Goal: Transaction & Acquisition: Purchase product/service

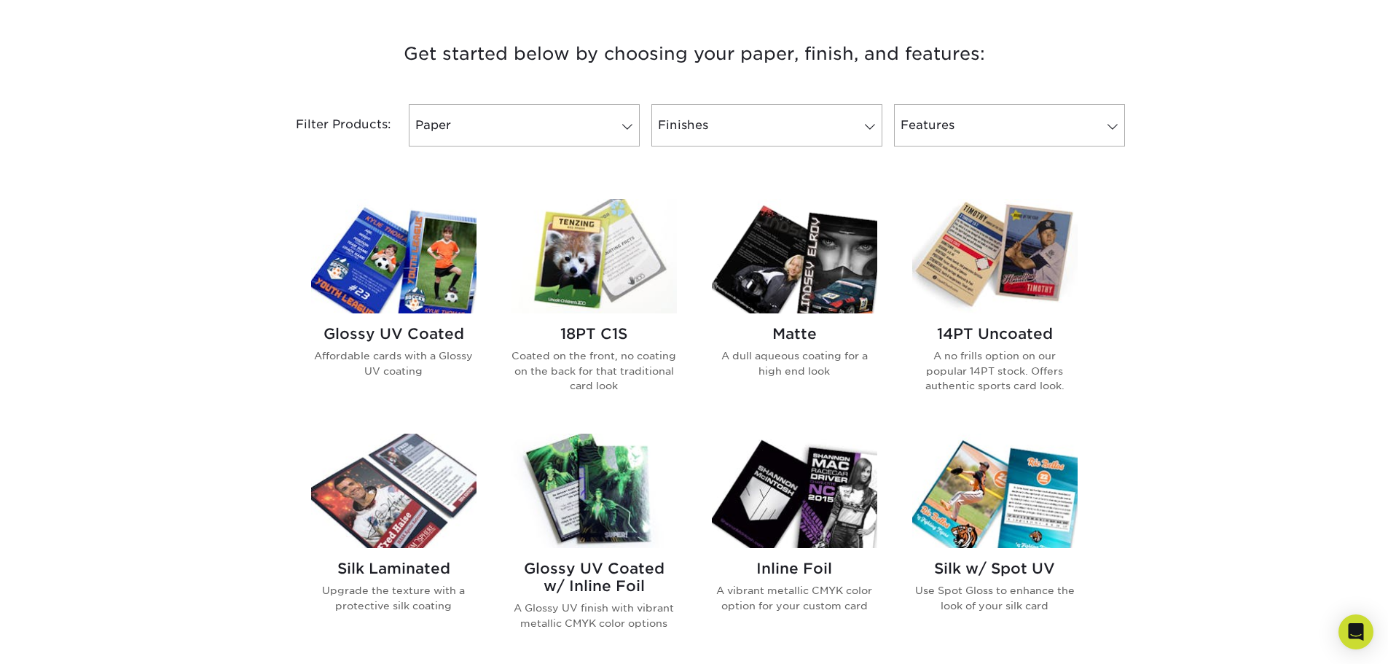
scroll to position [583, 0]
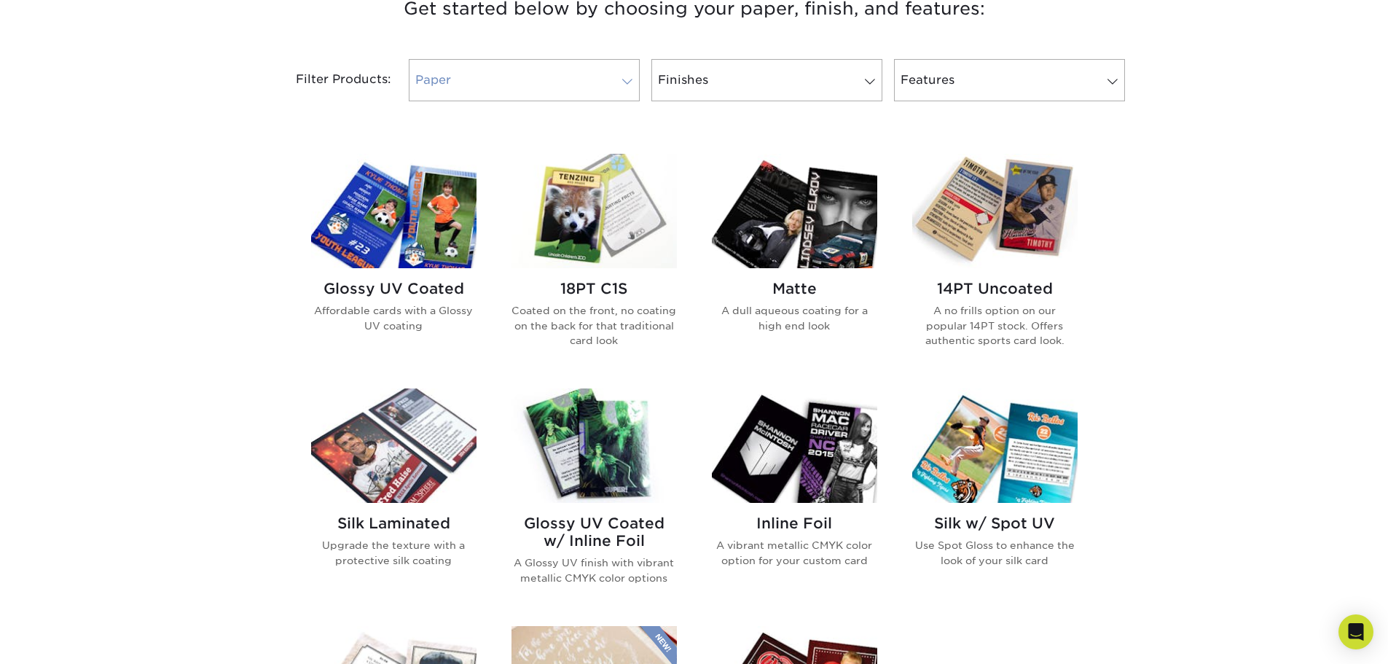
click at [546, 71] on link "Paper" at bounding box center [524, 80] width 231 height 42
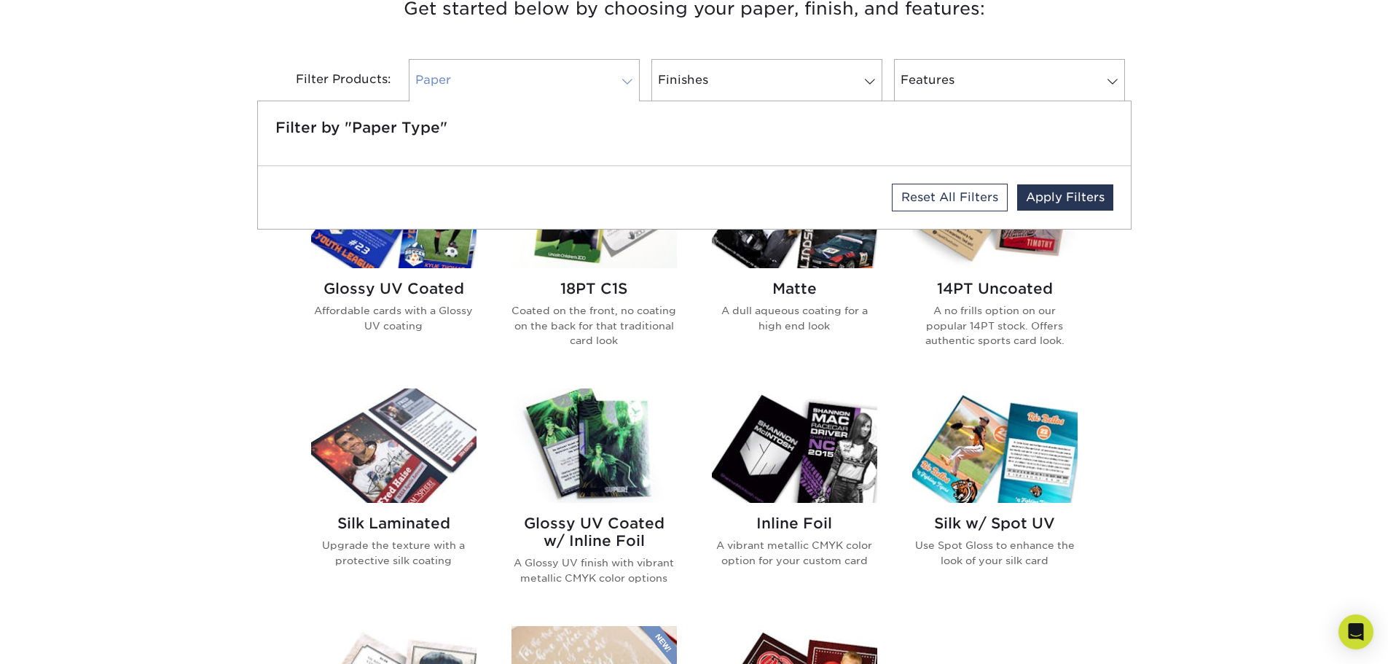
click at [559, 74] on link "Paper" at bounding box center [524, 80] width 231 height 42
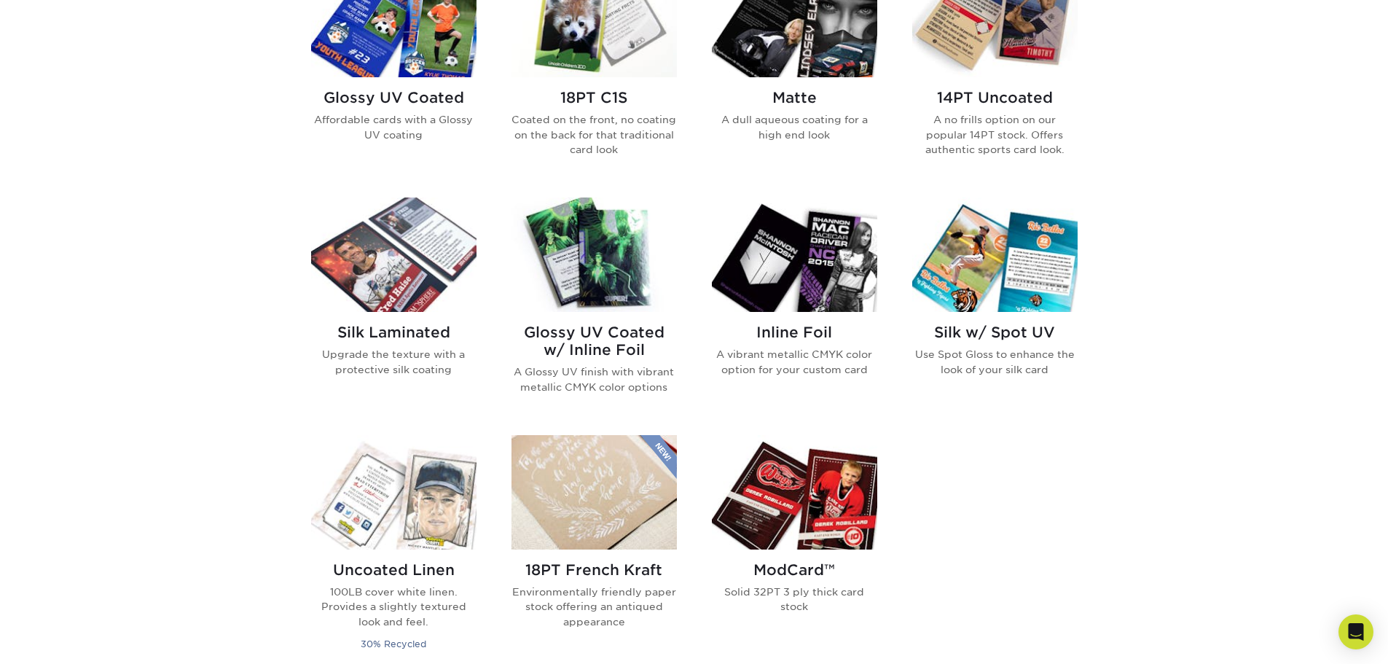
scroll to position [802, 0]
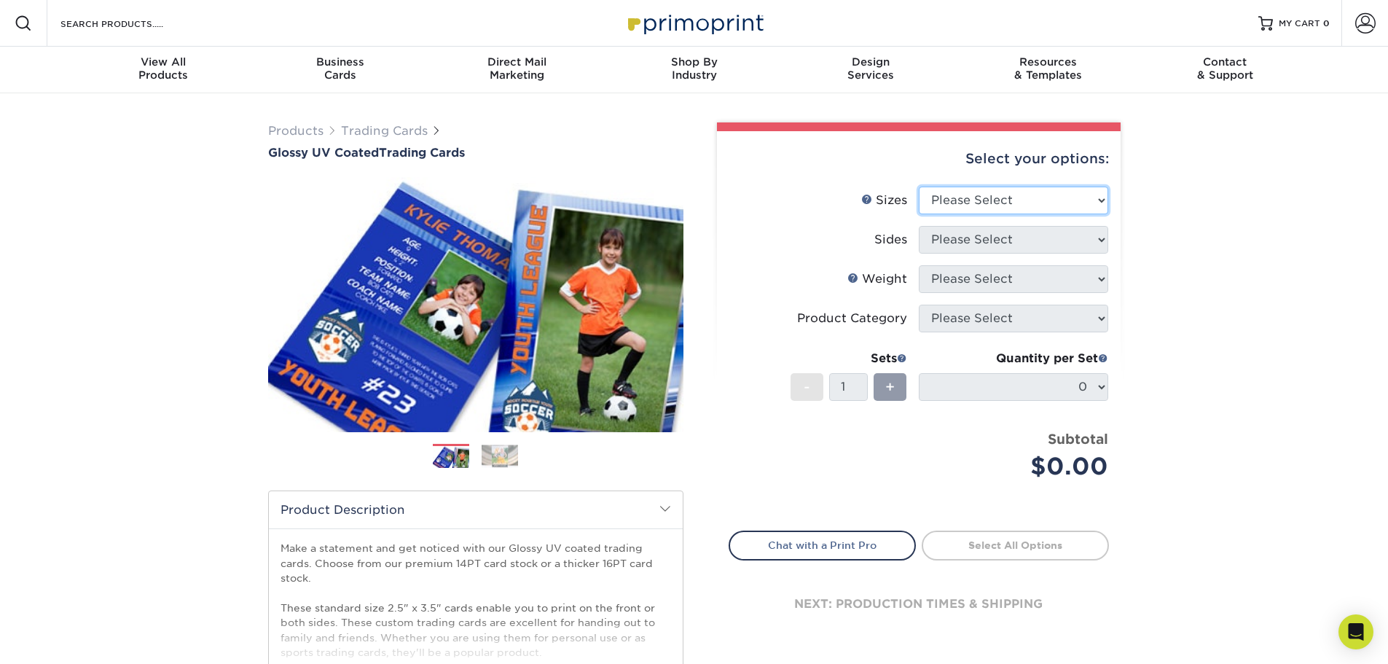
click at [964, 195] on select "Please Select 2.5" x 3.5"" at bounding box center [1013, 201] width 189 height 28
select select "2.50x3.50"
click at [919, 187] on select "Please Select 2.5" x 3.5"" at bounding box center [1013, 201] width 189 height 28
click at [974, 240] on select "Please Select Print Both Sides Print Front Only" at bounding box center [1013, 240] width 189 height 28
select select "13abbda7-1d64-4f25-8bb2-c179b224825d"
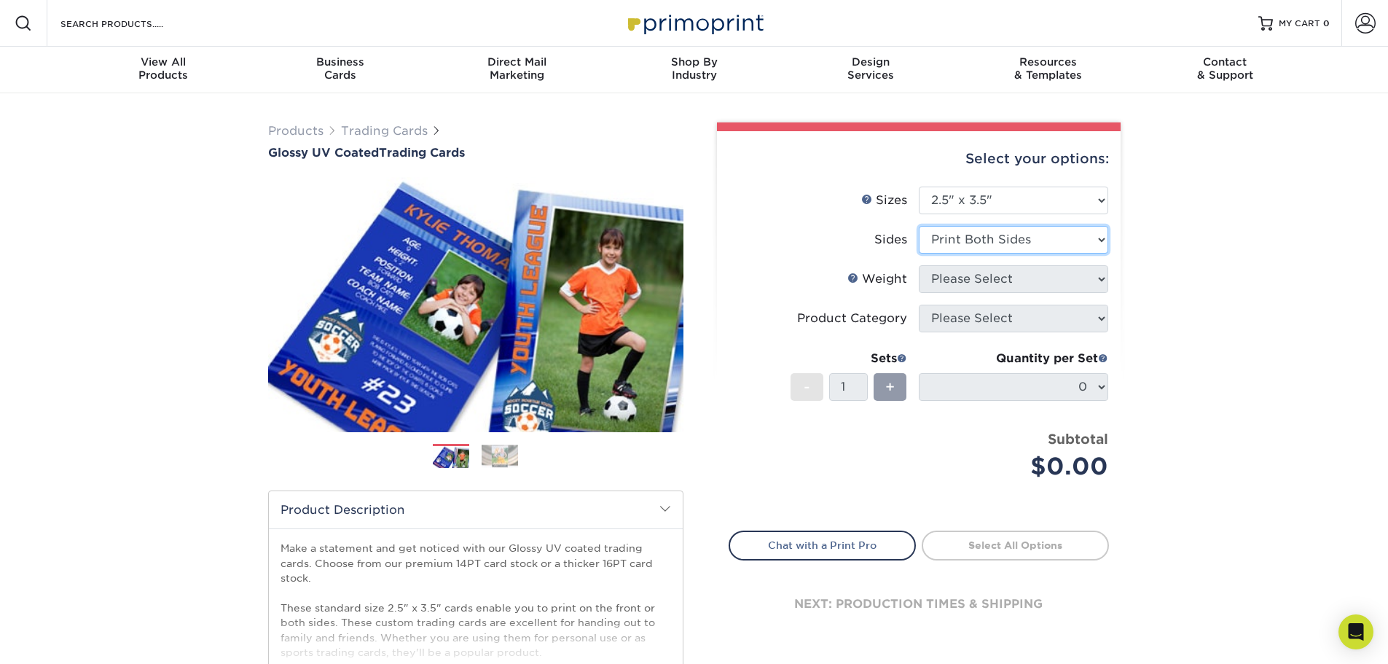
click at [919, 226] on select "Please Select Print Both Sides Print Front Only" at bounding box center [1013, 240] width 189 height 28
click at [990, 282] on select "Please Select 16PT 14PT 18PT C1S" at bounding box center [1013, 279] width 189 height 28
select select "16PT"
click at [919, 265] on select "Please Select 16PT 14PT 18PT C1S" at bounding box center [1013, 279] width 189 height 28
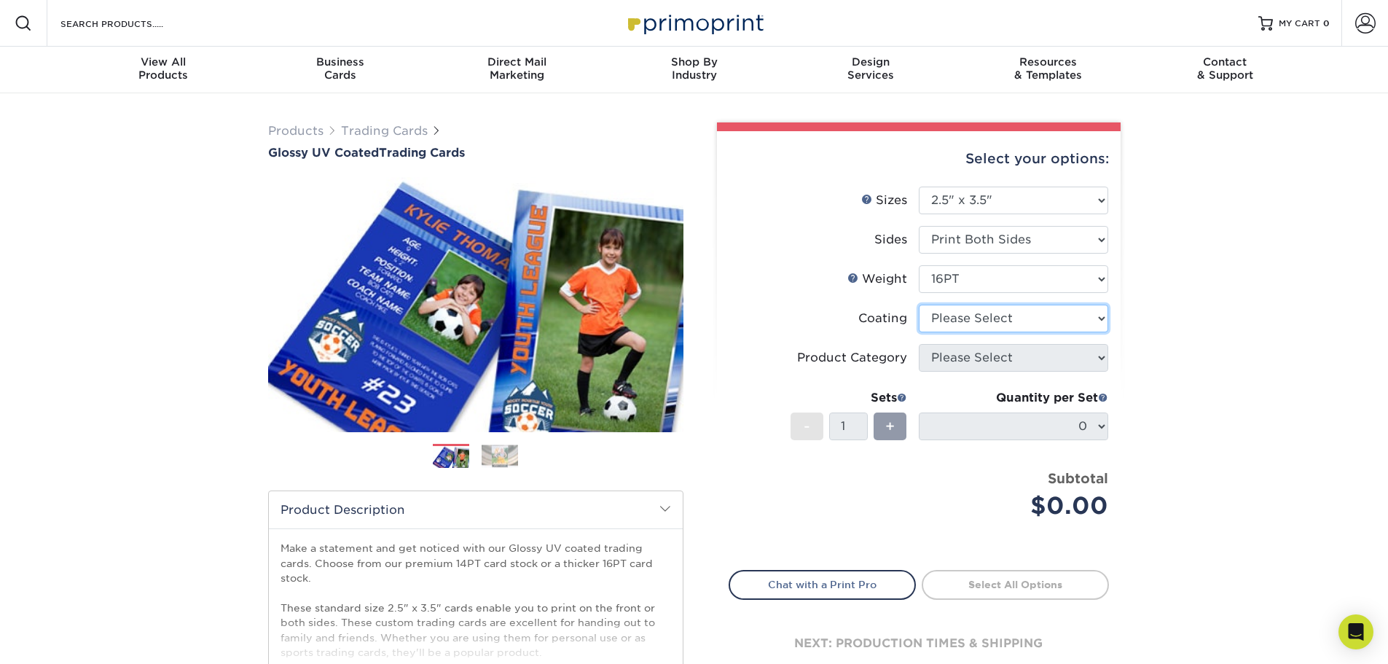
click at [973, 322] on select at bounding box center [1013, 319] width 189 height 28
click at [919, 305] on select at bounding box center [1013, 319] width 189 height 28
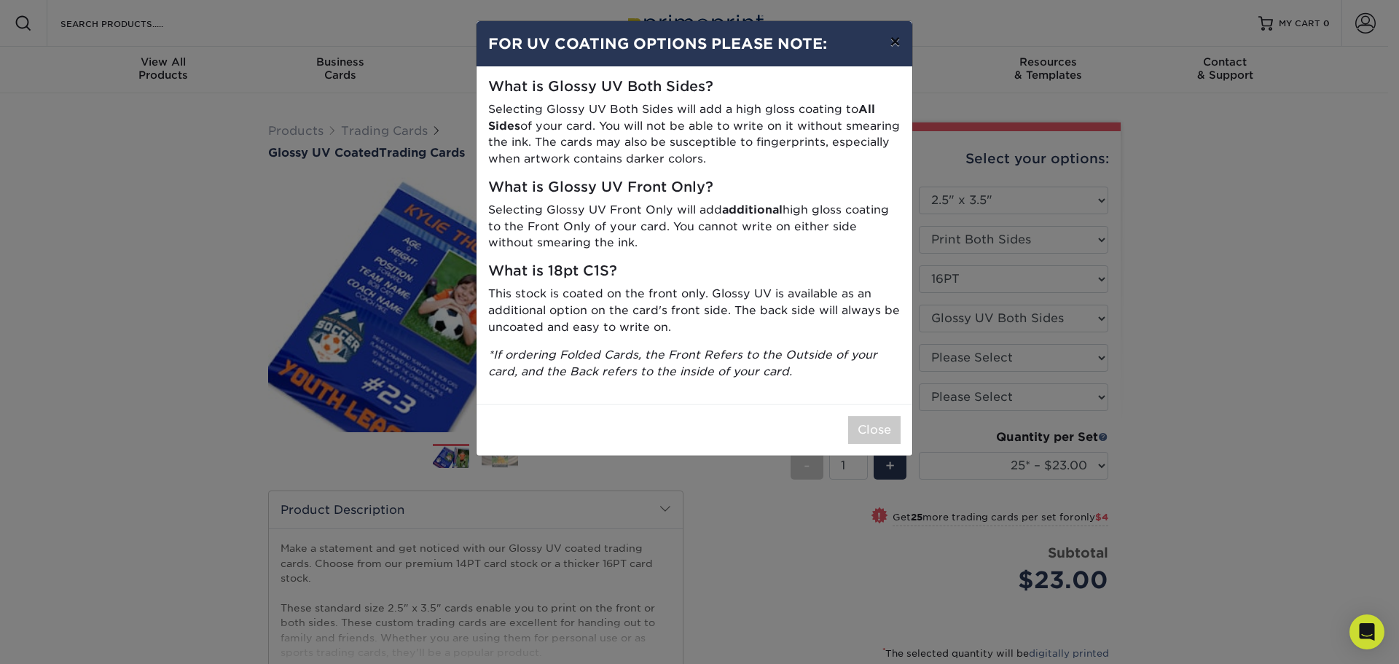
click at [896, 46] on button "×" at bounding box center [895, 41] width 34 height 41
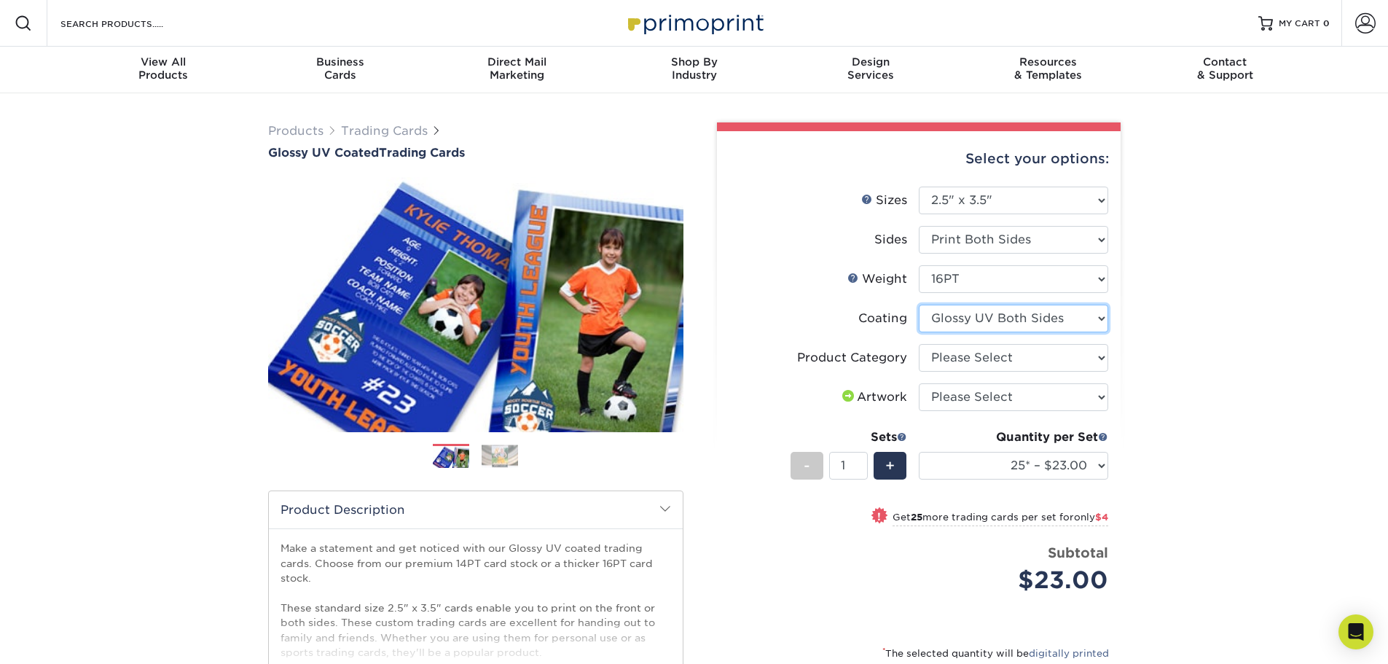
click at [1014, 321] on select at bounding box center [1013, 319] width 189 height 28
select select "1e8116af-acfc-44b1-83dc-8181aa338834"
click at [919, 305] on select at bounding box center [1013, 319] width 189 height 28
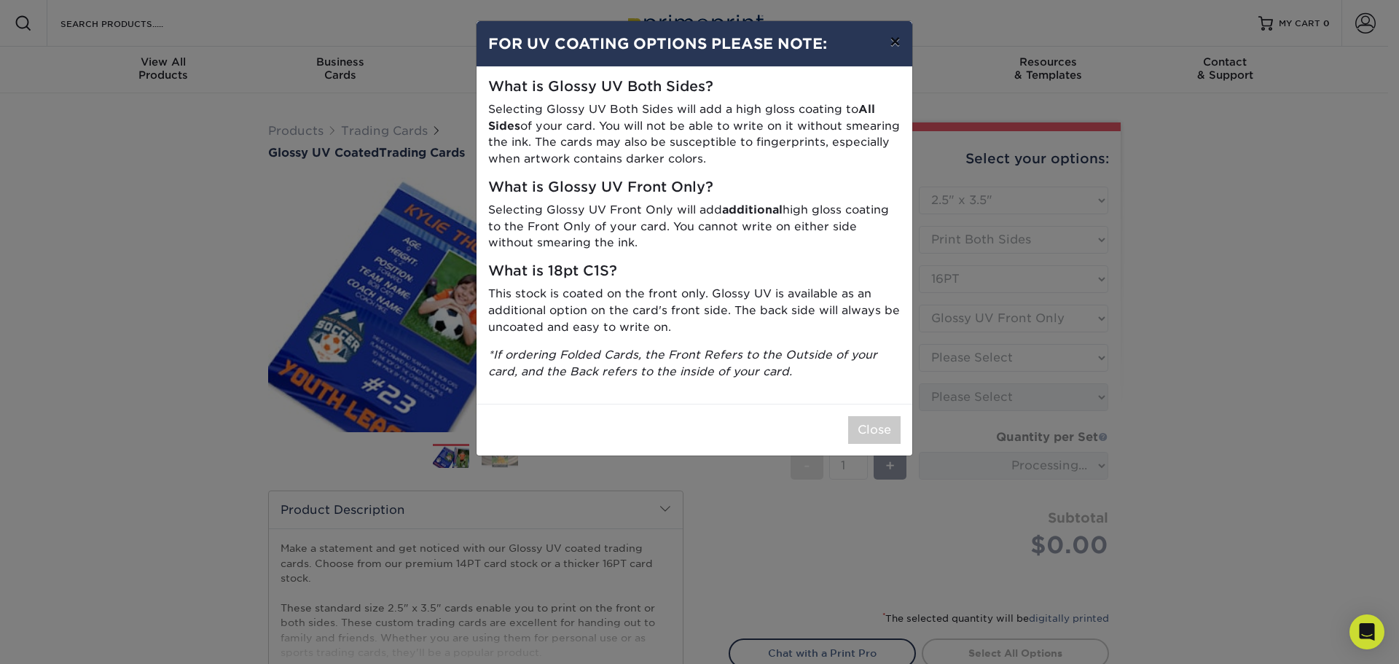
click at [901, 43] on button "×" at bounding box center [895, 41] width 34 height 41
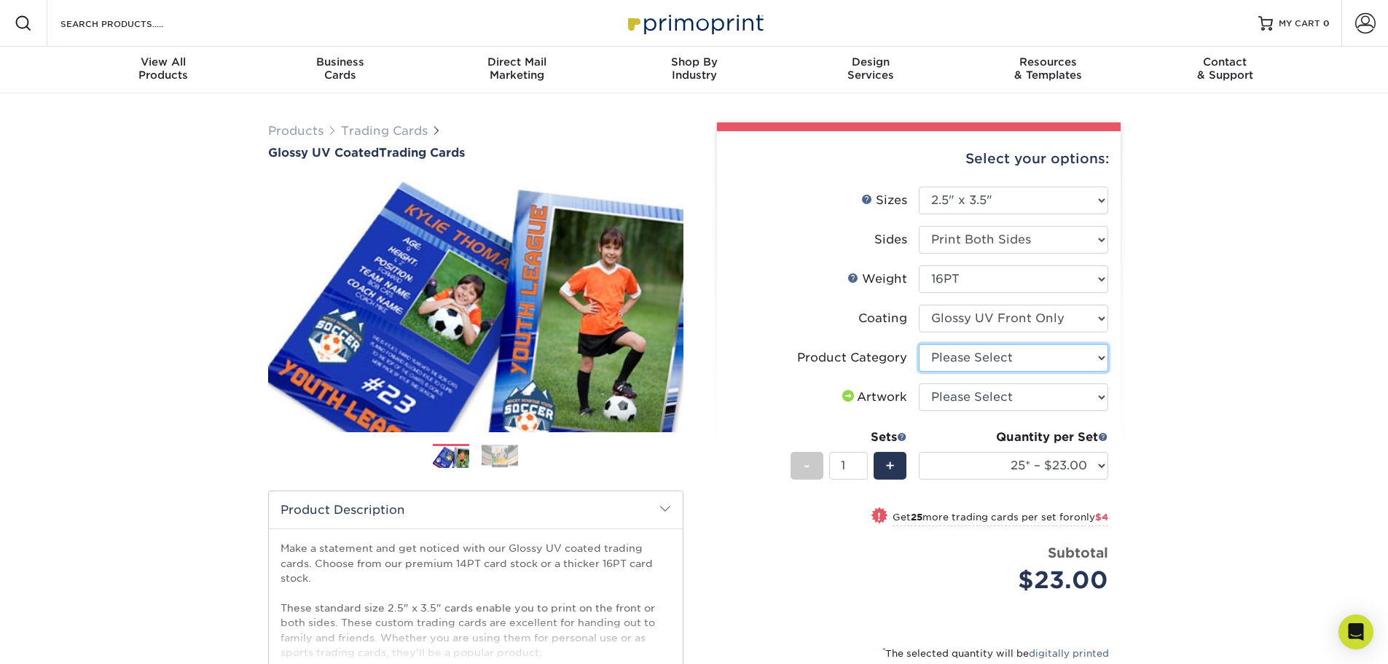
click at [992, 360] on select "Please Select Trading Cards" at bounding box center [1013, 358] width 189 height 28
select select "c2f9bce9-36c2-409d-b101-c29d9d031e18"
click at [919, 344] on select "Please Select Trading Cards" at bounding box center [1013, 358] width 189 height 28
click at [988, 397] on select "Please Select I will upload files I need a design - $100" at bounding box center [1013, 397] width 189 height 28
select select "upload"
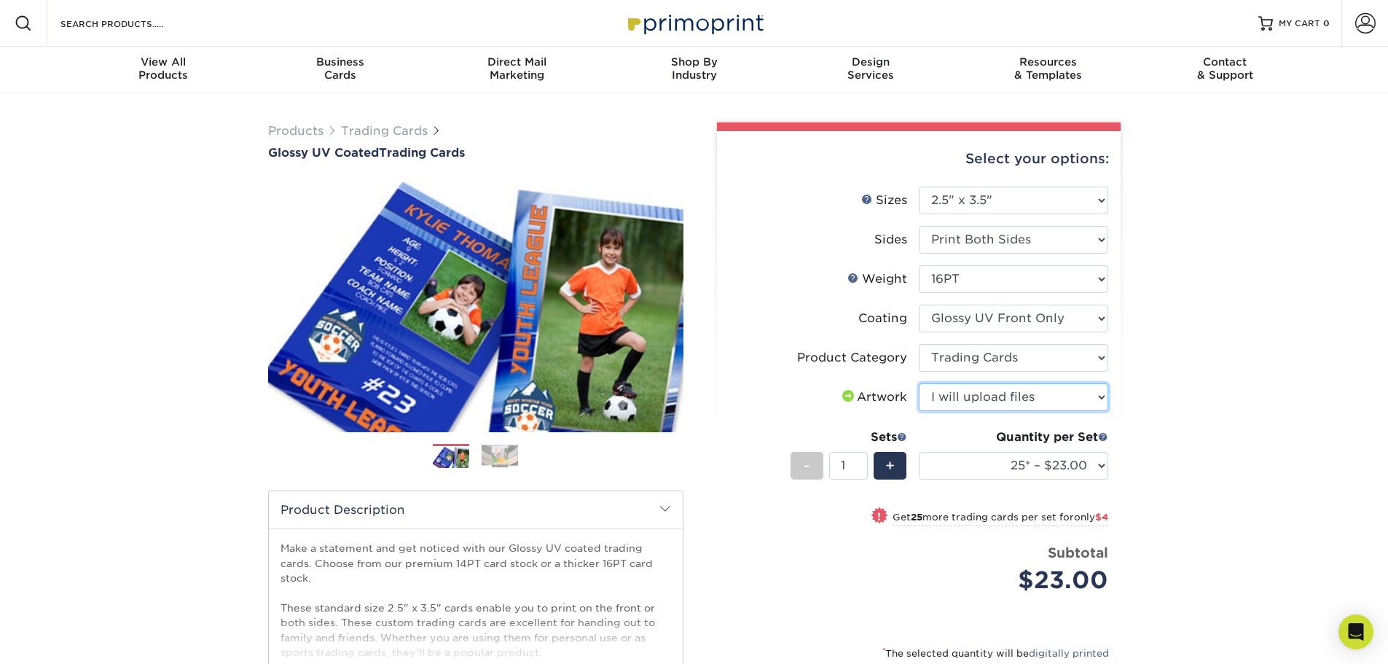
click at [919, 383] on select "Please Select I will upload files I need a design - $100" at bounding box center [1013, 397] width 189 height 28
click at [998, 399] on select "Please Select I will upload files I need a design - $100" at bounding box center [1013, 397] width 189 height 28
click at [1240, 431] on div "Products Trading Cards Glossy UV Coated Trading Cards Previous Next /" at bounding box center [694, 482] width 1388 height 778
click at [1005, 471] on select "25* – $23.00 50* – $27.00 75* – $33.00 100* – $37.00 250* – $47.00 500 – $58.00…" at bounding box center [1013, 466] width 189 height 28
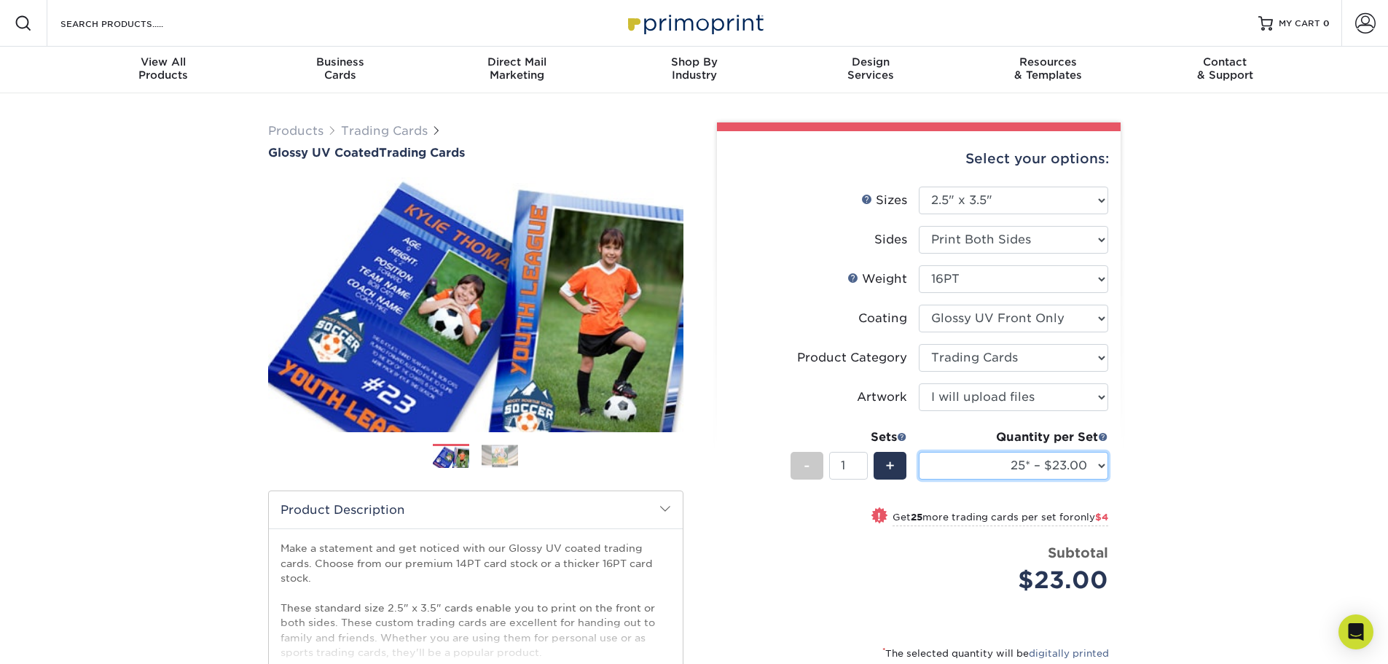
select select "100* – $37.00"
click at [919, 452] on select "25* – $23.00 50* – $27.00 75* – $33.00 100* – $37.00 250* – $47.00 500 – $58.00…" at bounding box center [1013, 466] width 189 height 28
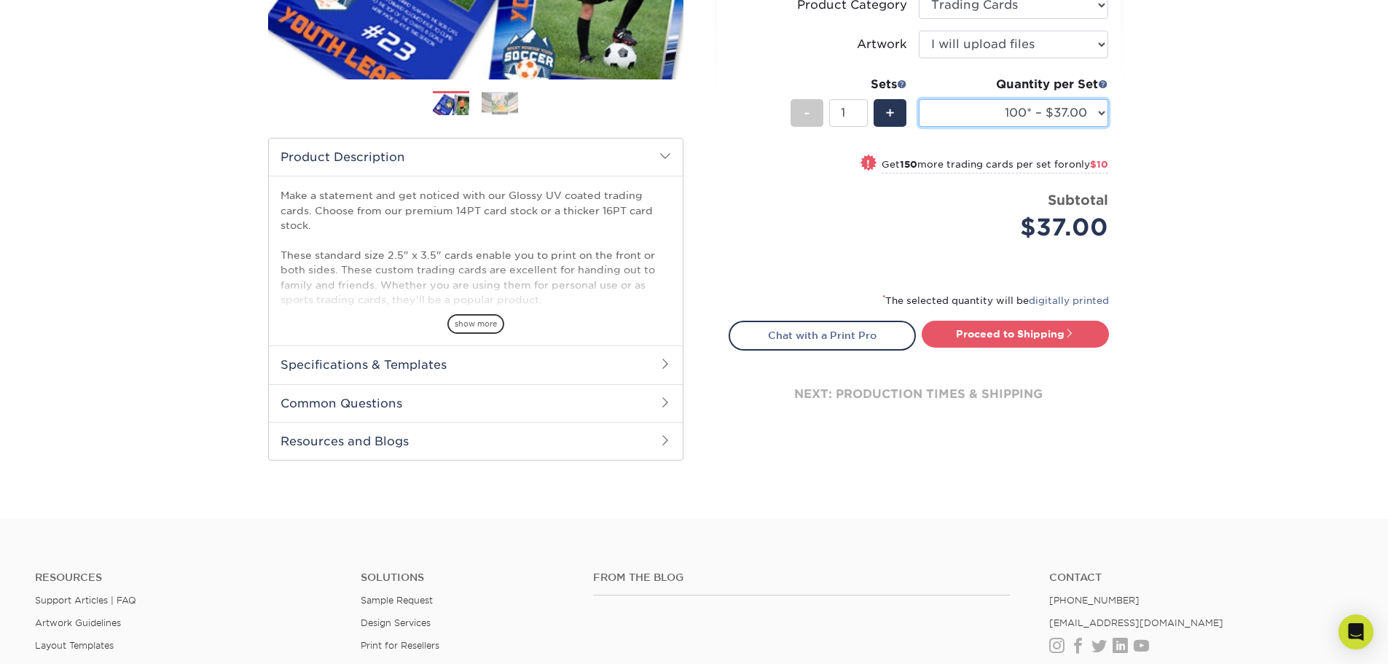
scroll to position [364, 0]
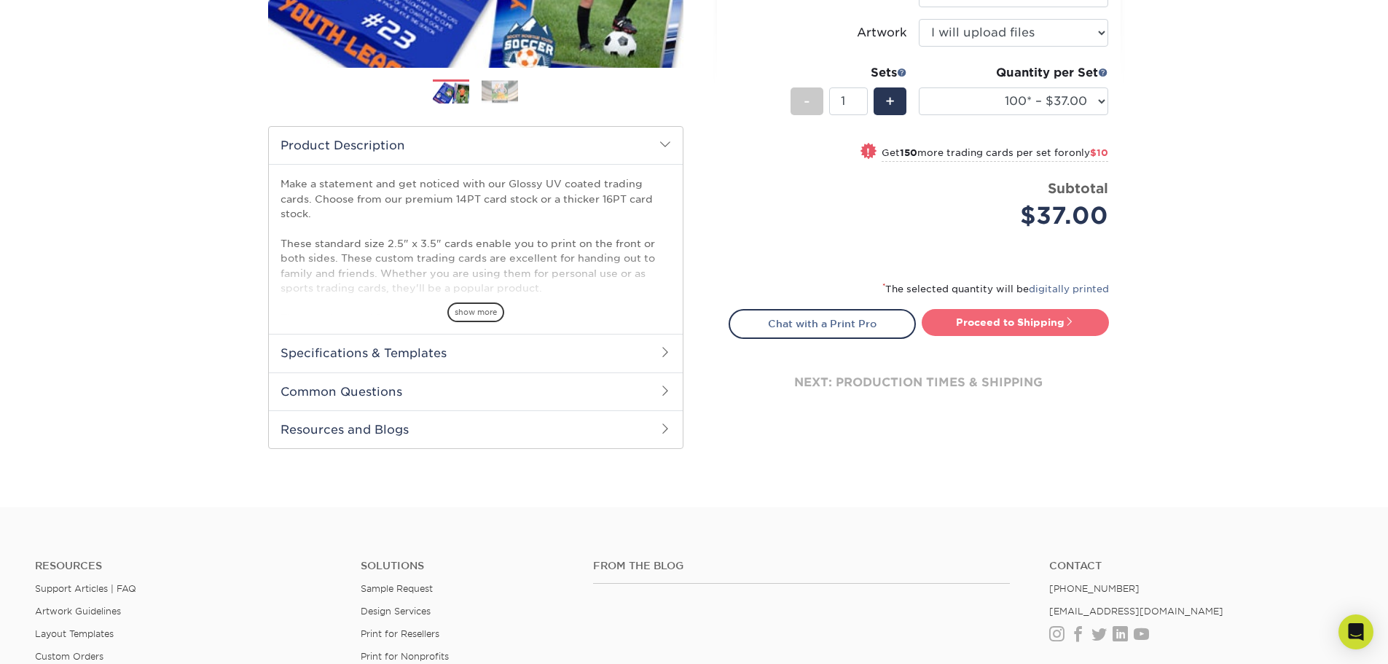
click at [1025, 321] on link "Proceed to Shipping" at bounding box center [1015, 322] width 187 height 26
type input "Set 1"
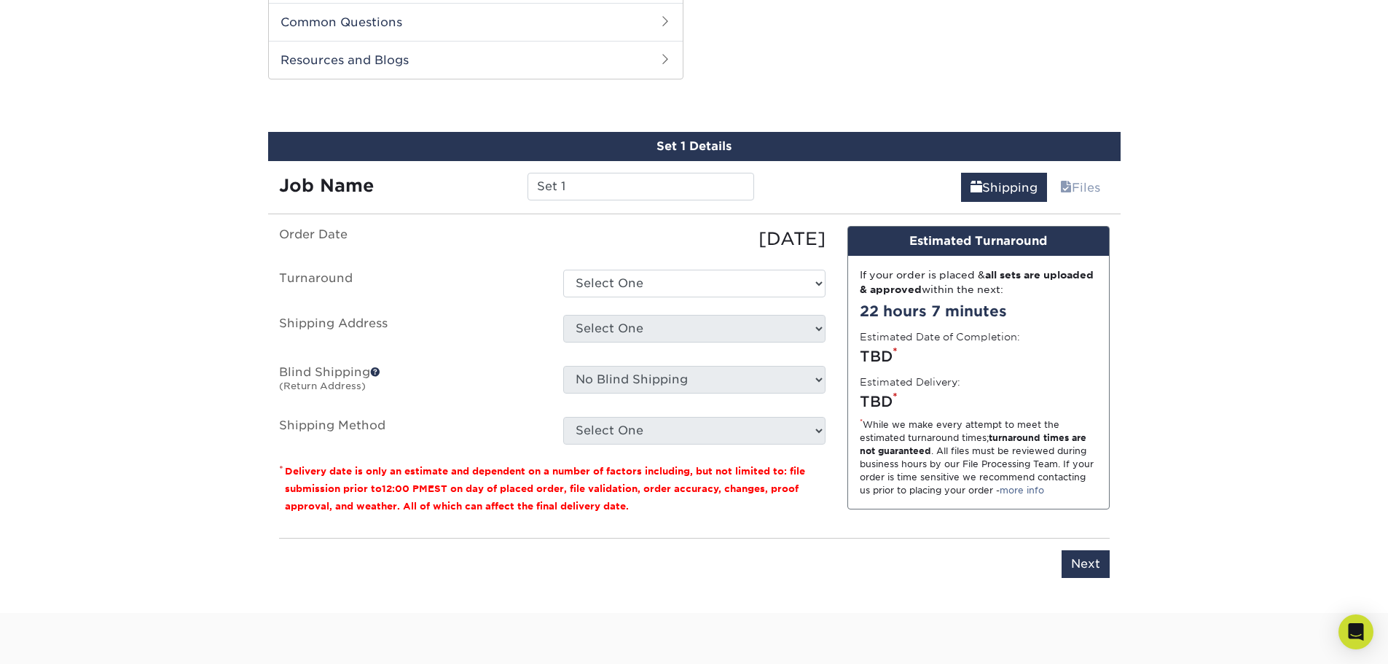
scroll to position [742, 0]
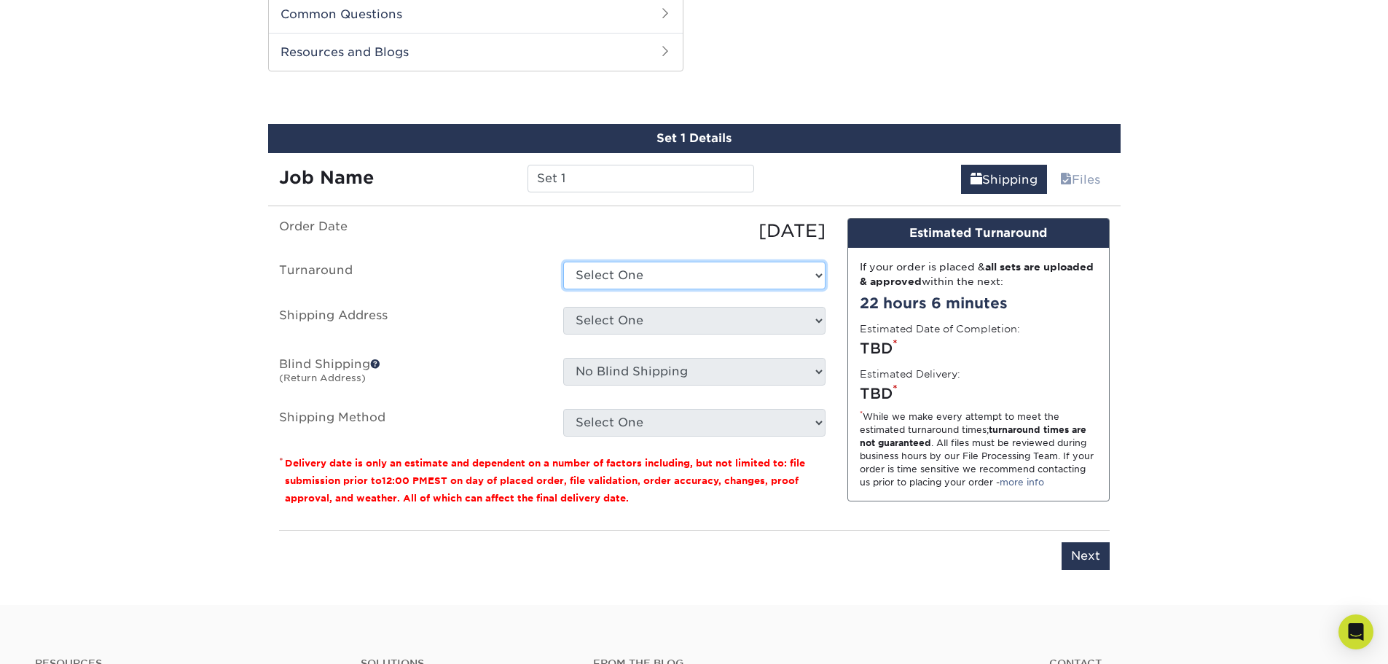
click at [694, 273] on select "Select One 2-4 Business Days 2 Day Next Business Day" at bounding box center [694, 276] width 262 height 28
select select "d412dd08-8f34-4953-8d31-a48f15dd6578"
click at [563, 262] on select "Select One 2-4 Business Days 2 Day Next Business Day" at bounding box center [694, 276] width 262 height 28
click at [663, 318] on select "Select One + Add New Address - Login" at bounding box center [694, 321] width 262 height 28
select select "newaddress"
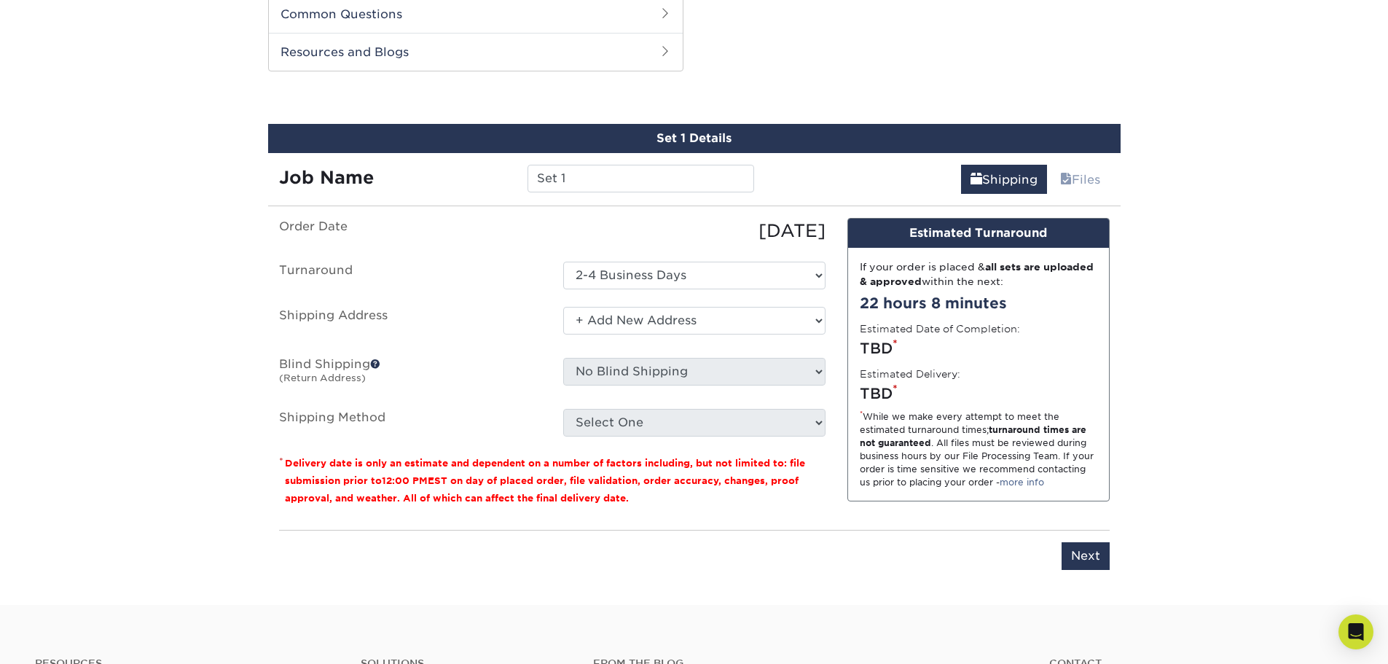
click at [563, 307] on select "Select One + Add New Address - Login" at bounding box center [694, 321] width 262 height 28
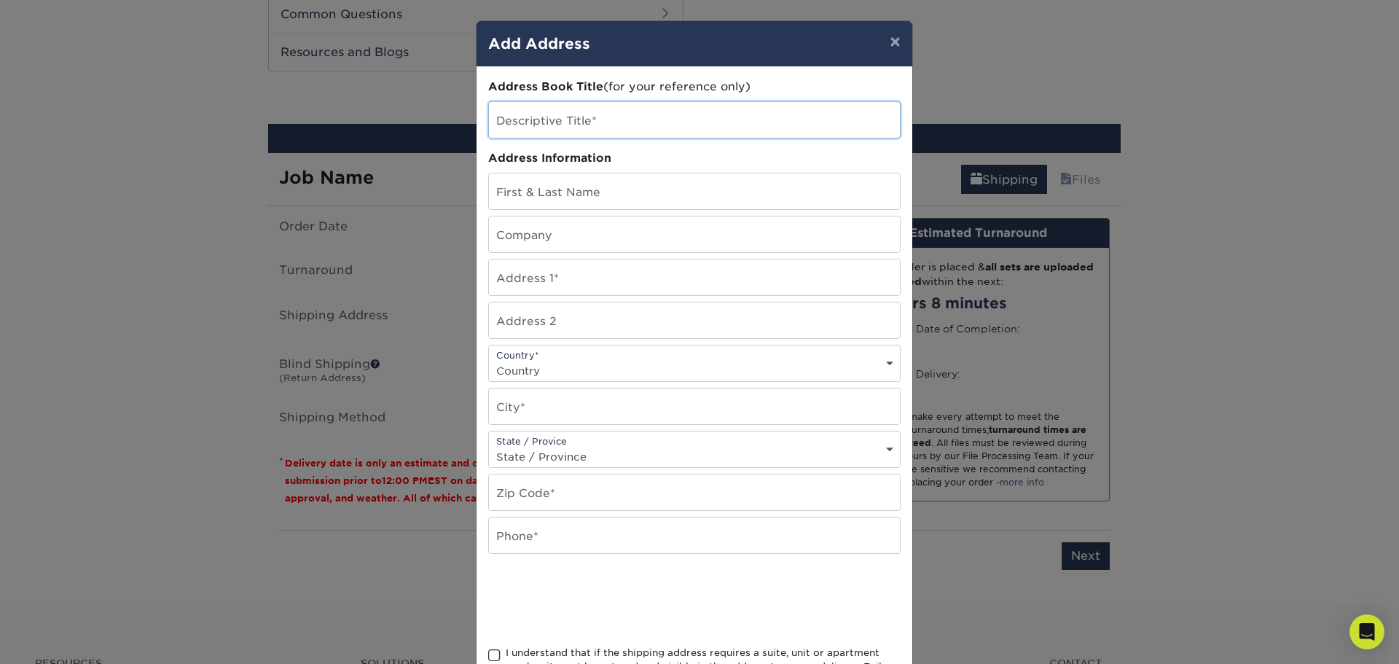
click at [594, 119] on input "text" at bounding box center [694, 120] width 411 height 36
click at [596, 181] on input "text" at bounding box center [694, 191] width 411 height 36
type input "Erin Cross"
click at [608, 270] on input "text" at bounding box center [694, 277] width 411 height 36
type input "1701 E Capitol Dr"
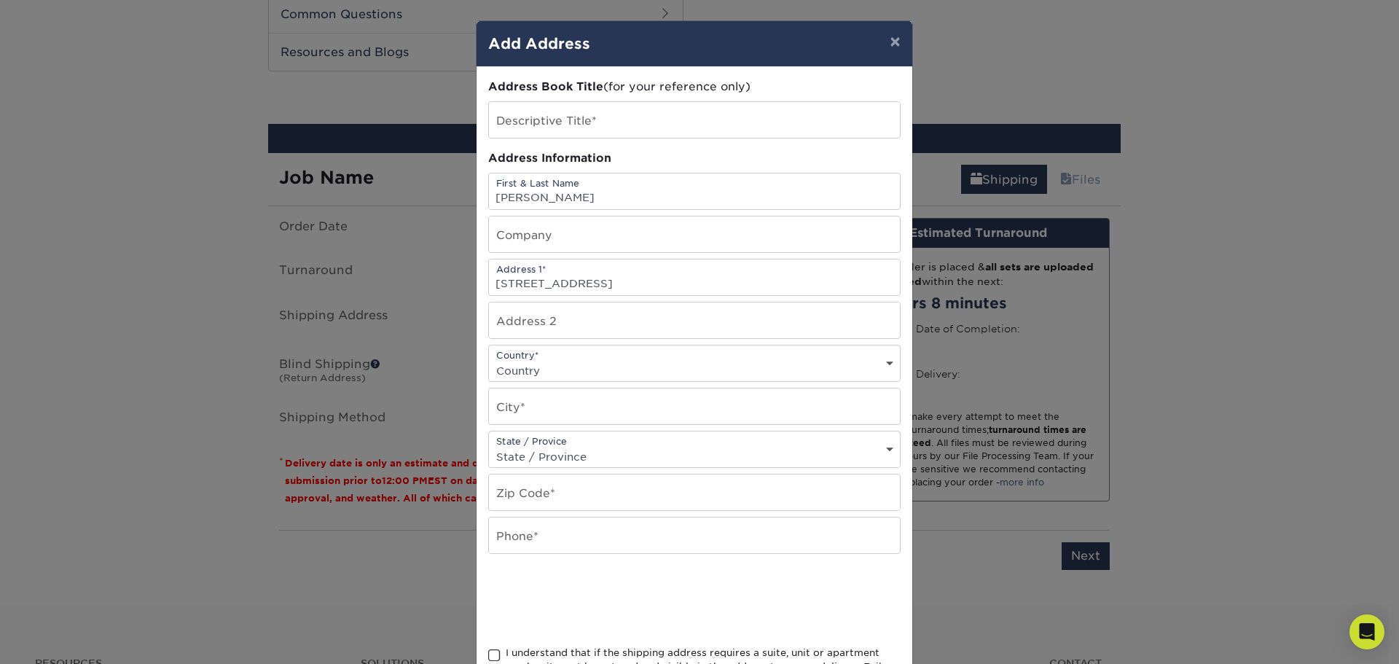
select select "US"
type input "Milwaukee"
select select "WI"
type input "53211-1911"
drag, startPoint x: 591, startPoint y: 412, endPoint x: 406, endPoint y: 431, distance: 186.0
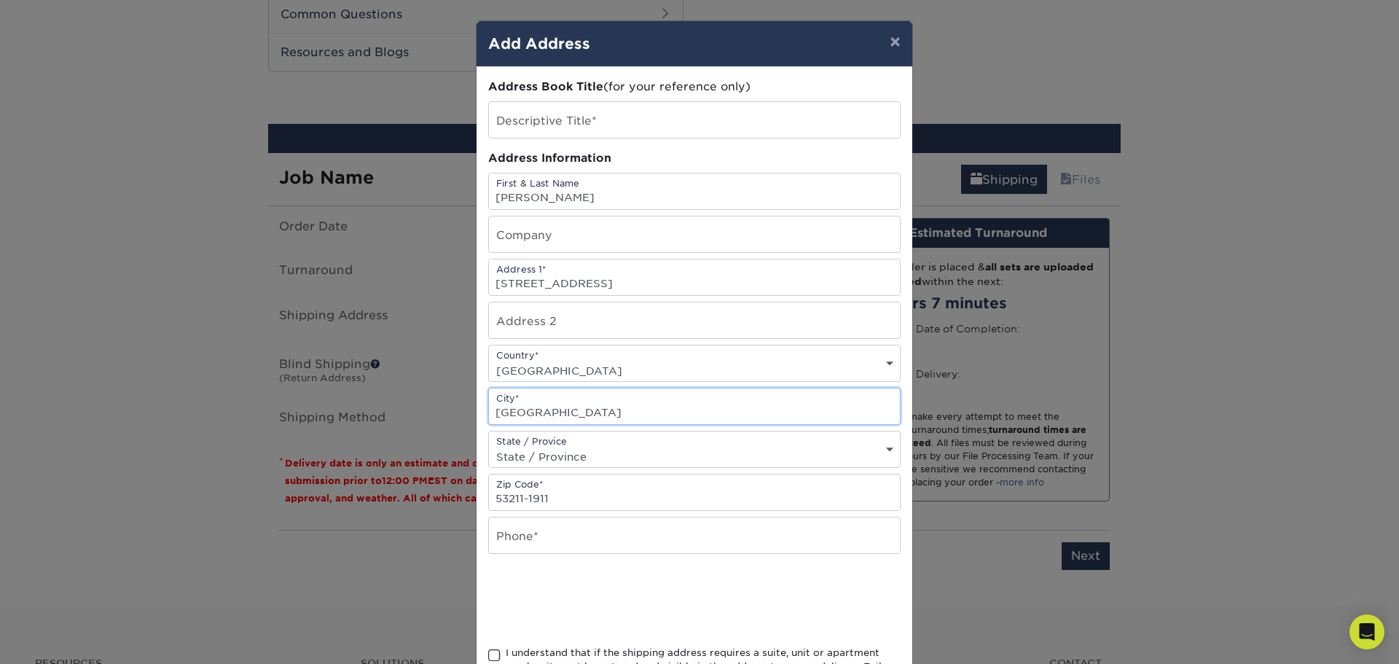
click at [407, 431] on div "× Add Address Address Book Title (for your reference only) Descriptive Title* A…" at bounding box center [699, 332] width 1399 height 664
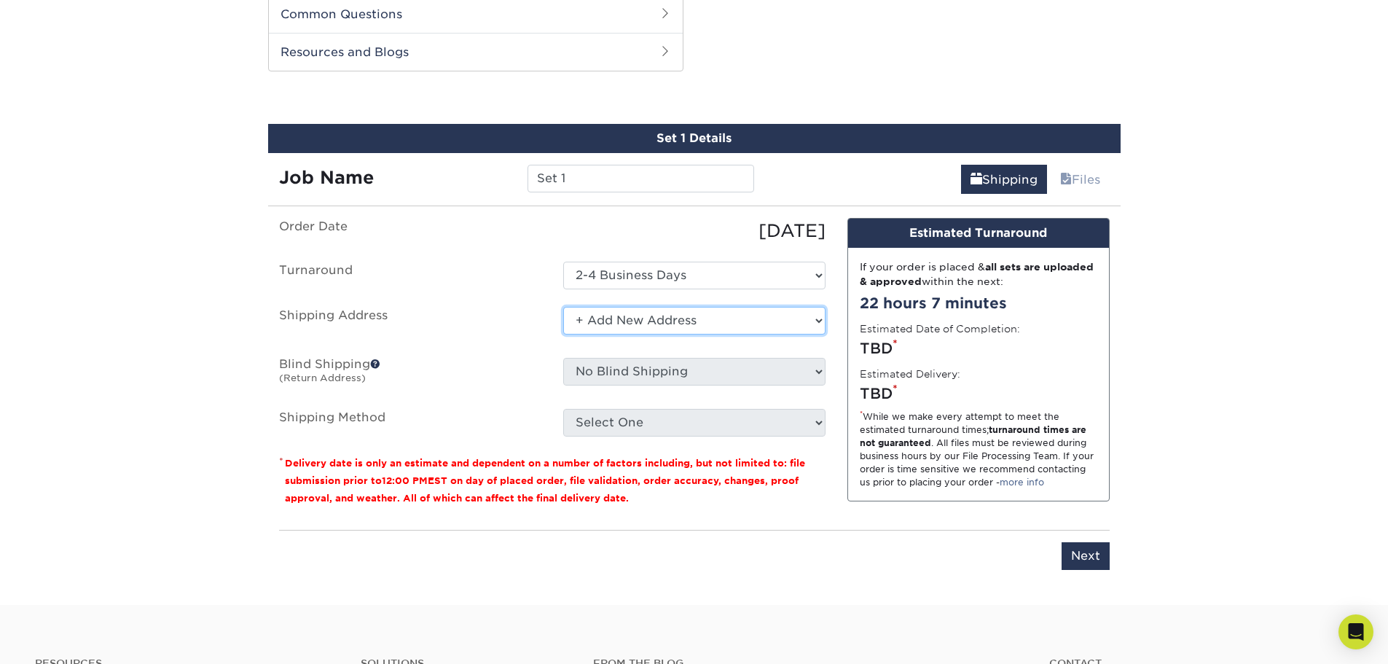
click at [687, 320] on select "Select One + Add New Address - Login" at bounding box center [694, 321] width 262 height 28
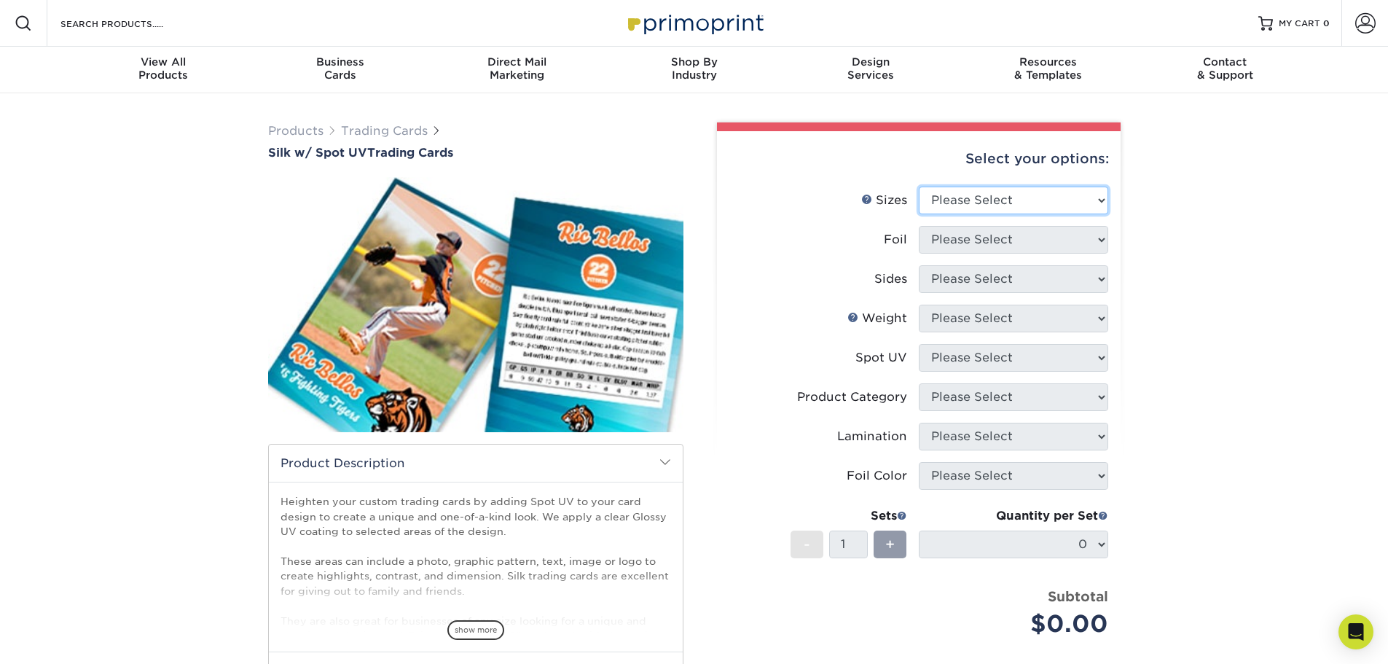
click at [1009, 197] on select "Please Select 2.5" x 3.5"" at bounding box center [1013, 201] width 189 height 28
click at [919, 187] on select "Please Select 2.5" x 3.5"" at bounding box center [1013, 201] width 189 height 28
click at [998, 208] on select "Please Select 2.5" x 3.5"" at bounding box center [1013, 201] width 189 height 28
select select "2.50x3.50"
click at [919, 187] on select "Please Select 2.5" x 3.5"" at bounding box center [1013, 201] width 189 height 28
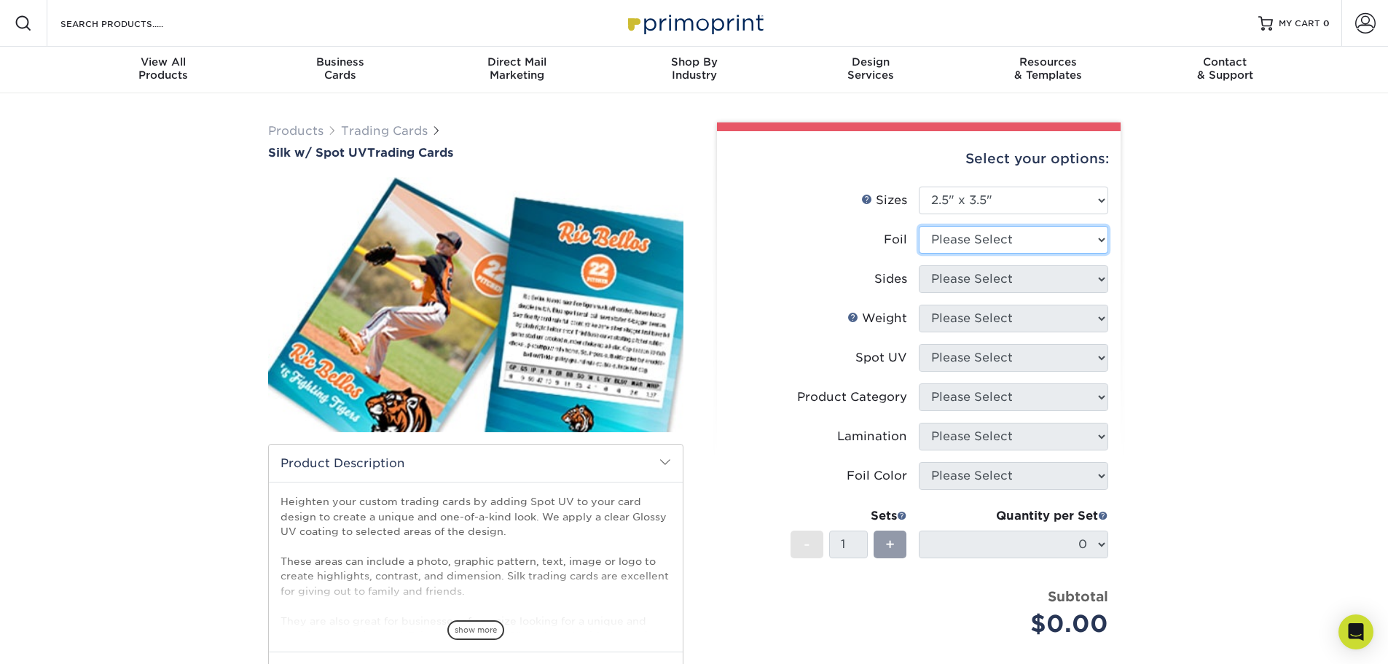
click at [998, 235] on select "Please Select No Yes" at bounding box center [1013, 240] width 189 height 28
select select "0"
click at [919, 226] on select "Please Select No Yes" at bounding box center [1013, 240] width 189 height 28
click at [978, 283] on select "Please Select Print Both Sides Print Front Only" at bounding box center [1013, 279] width 189 height 28
select select "13abbda7-1d64-4f25-8bb2-c179b224825d"
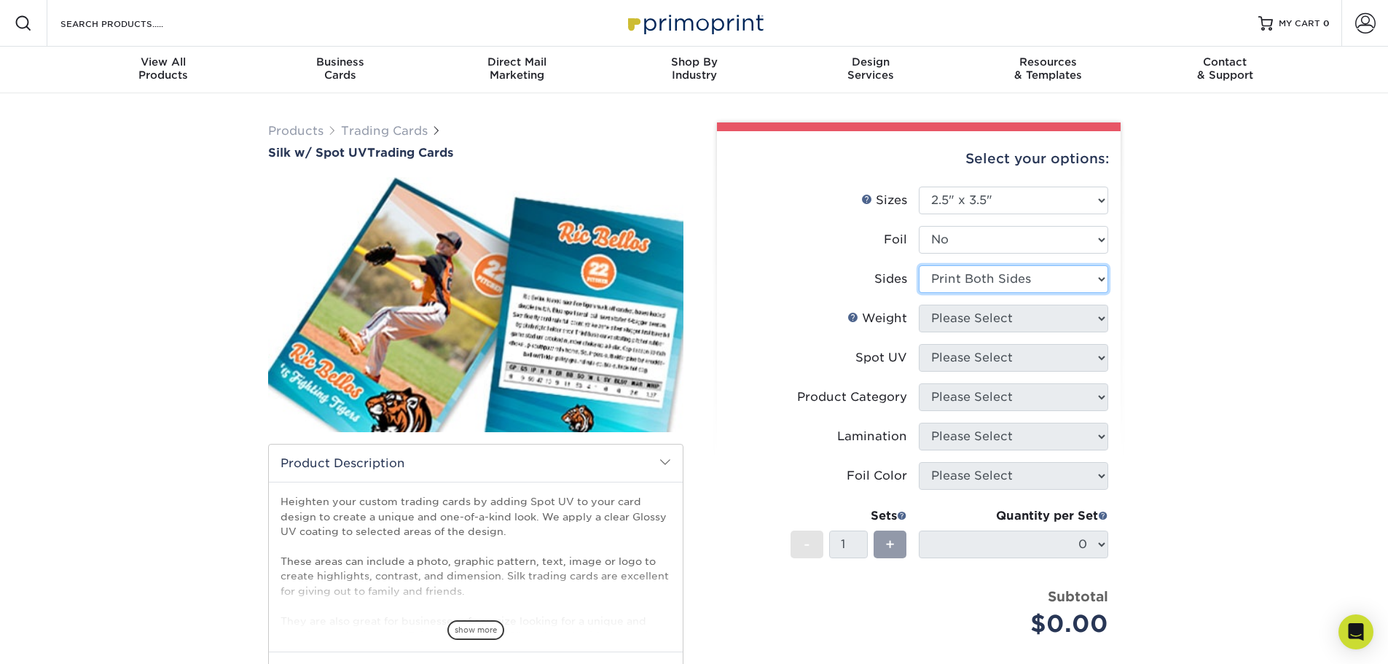
click at [919, 265] on select "Please Select Print Both Sides Print Front Only" at bounding box center [1013, 279] width 189 height 28
click at [979, 320] on select "Please Select 16PT" at bounding box center [1013, 319] width 189 height 28
select select "16PT"
click at [919, 305] on select "Please Select 16PT" at bounding box center [1013, 319] width 189 height 28
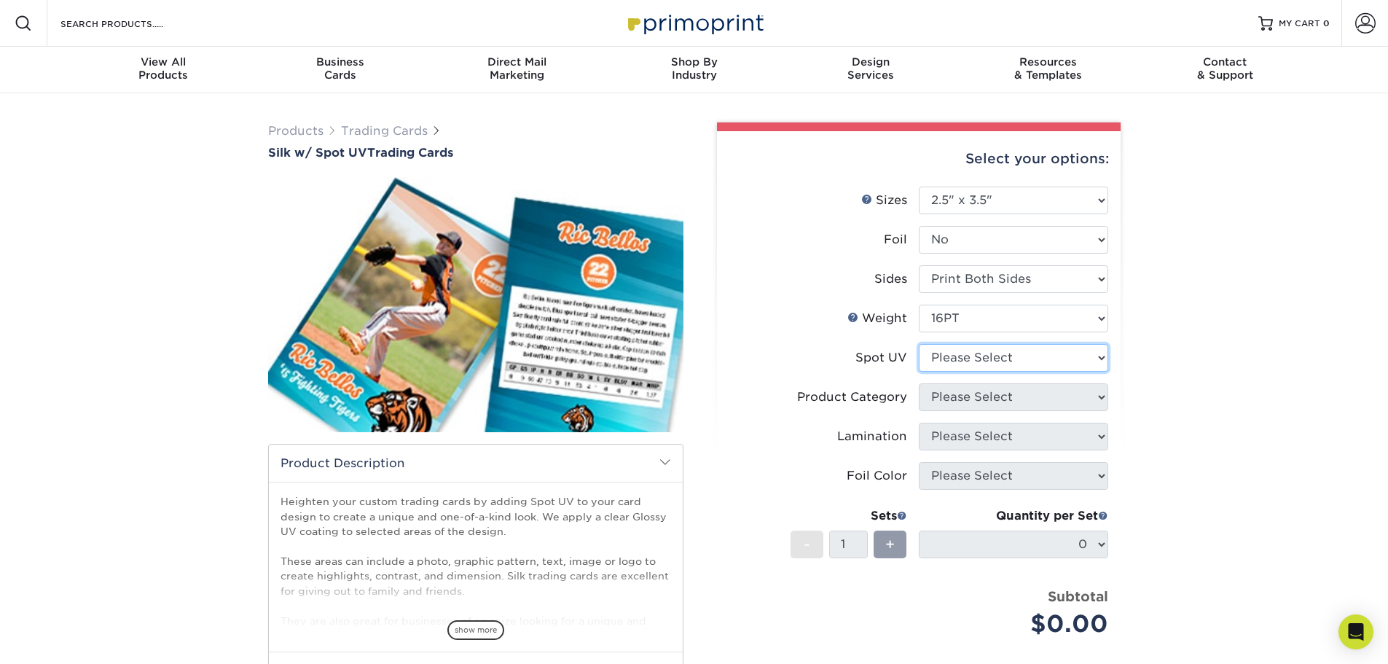
click at [955, 361] on select "Please Select Front and Back (Both Sides) Front Only Back Only" at bounding box center [1013, 358] width 189 height 28
select select "1"
click at [919, 344] on select "Please Select Front and Back (Both Sides) Front Only Back Only" at bounding box center [1013, 358] width 189 height 28
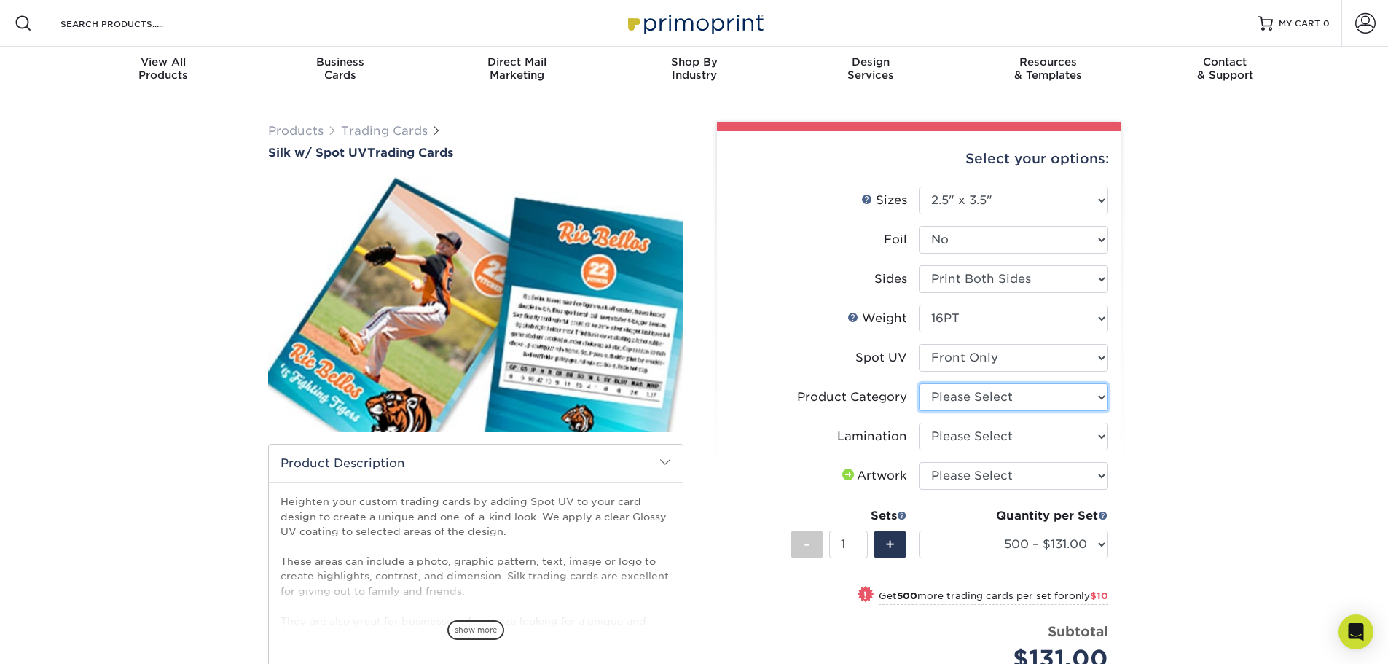
click at [960, 400] on select "Please Select Trading Cards" at bounding box center [1013, 397] width 189 height 28
select select "c2f9bce9-36c2-409d-b101-c29d9d031e18"
click at [919, 383] on select "Please Select Trading Cards" at bounding box center [1013, 397] width 189 height 28
click at [965, 441] on select "Please Select Silk" at bounding box center [1013, 437] width 189 height 28
select select "ccacb42f-45f7-42d3-bbd3-7c8421cf37f0"
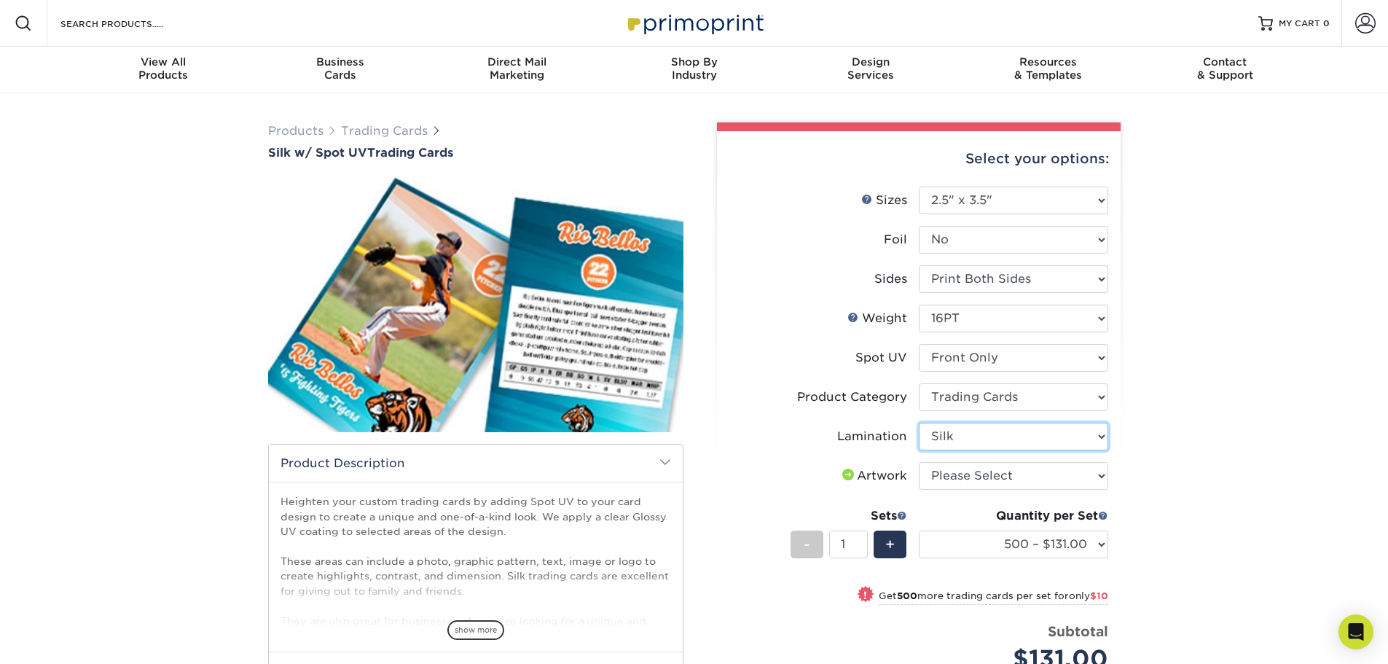
click at [919, 423] on select "Please Select Silk" at bounding box center [1013, 437] width 189 height 28
click at [950, 482] on select "Please Select I will upload files I need a design - $100" at bounding box center [1013, 476] width 189 height 28
select select "upload"
click at [919, 462] on select "Please Select I will upload files I need a design - $100" at bounding box center [1013, 476] width 189 height 28
click at [1193, 505] on div "Products Trading Cards Silk w/ Spot UV Trading Cards show more Templates" at bounding box center [694, 492] width 1388 height 799
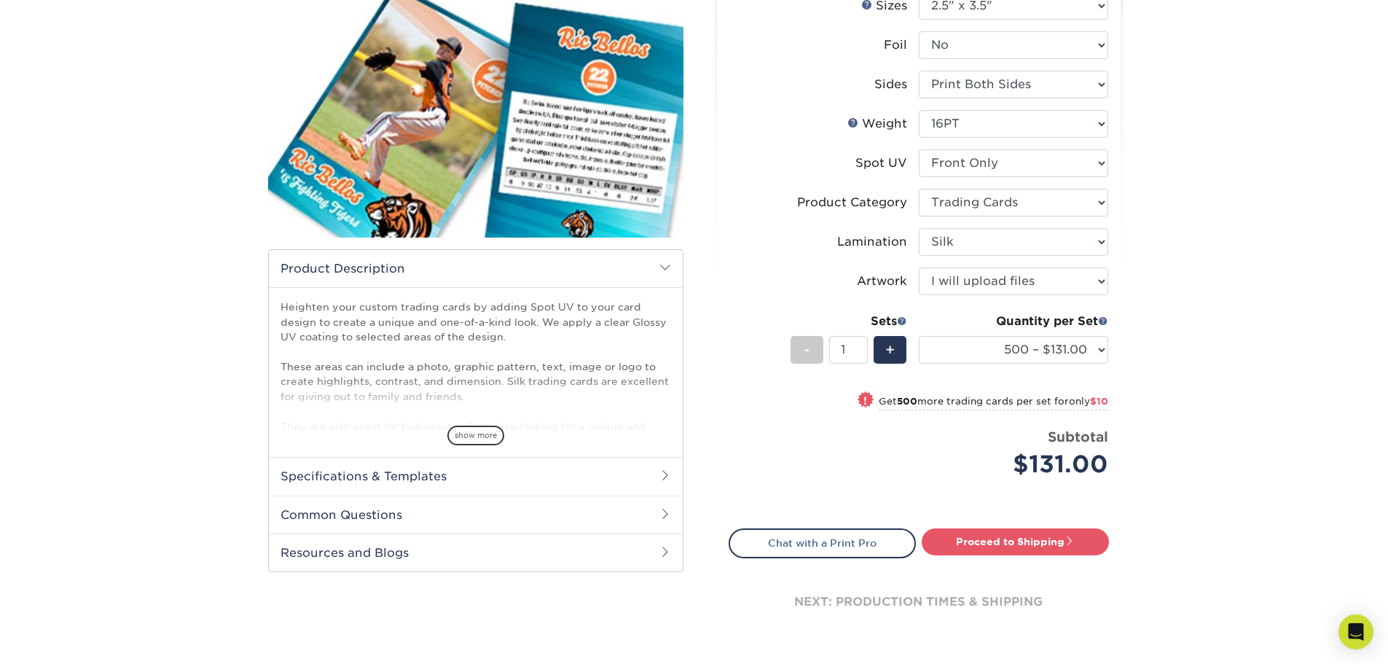
scroll to position [219, 0]
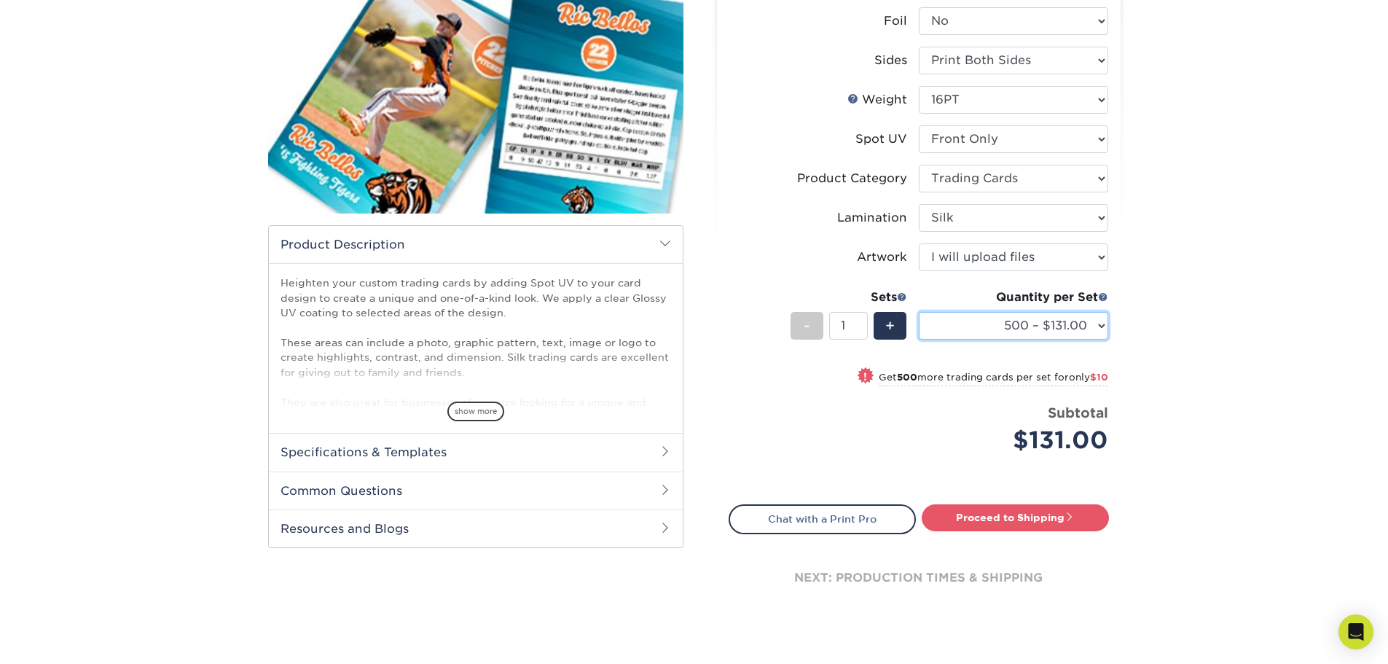
click at [965, 326] on select "500 – $131.00 1000 – $141.00 2500 – $339.00 5000 – $568.00 10000 – $1024.00" at bounding box center [1013, 326] width 189 height 28
